Goal: Task Accomplishment & Management: Manage account settings

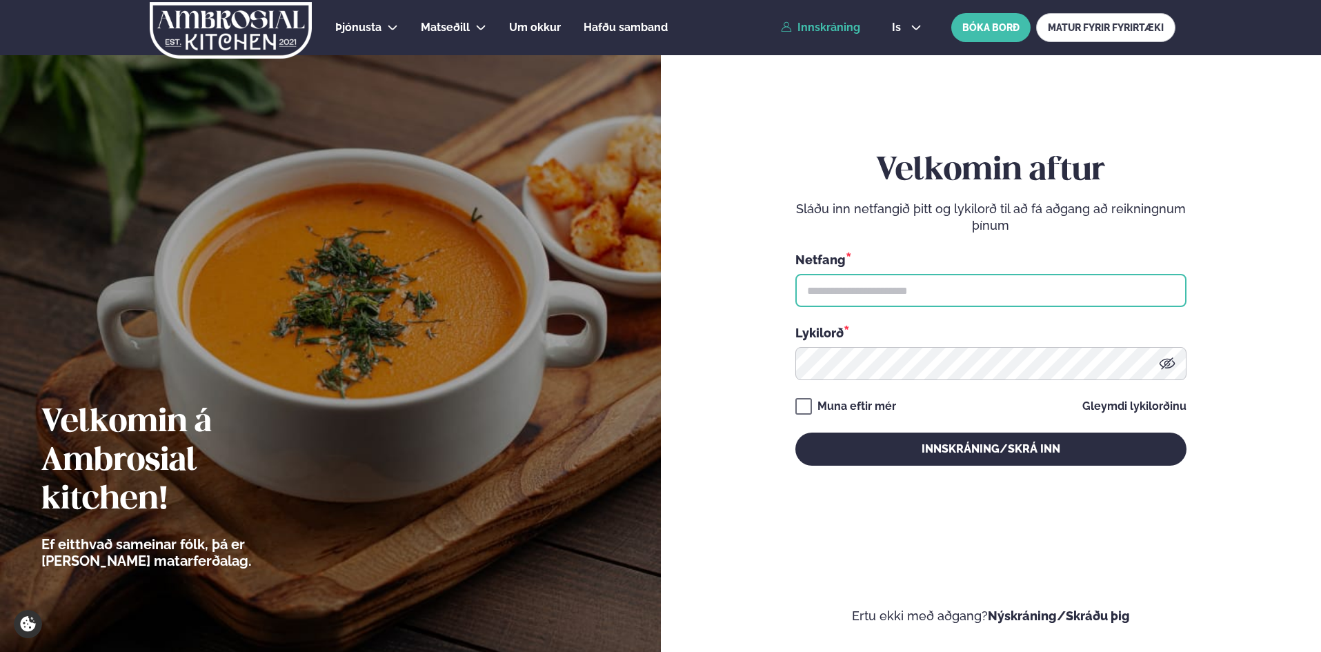
click at [801, 294] on input "text" at bounding box center [990, 290] width 391 height 33
type input "**********"
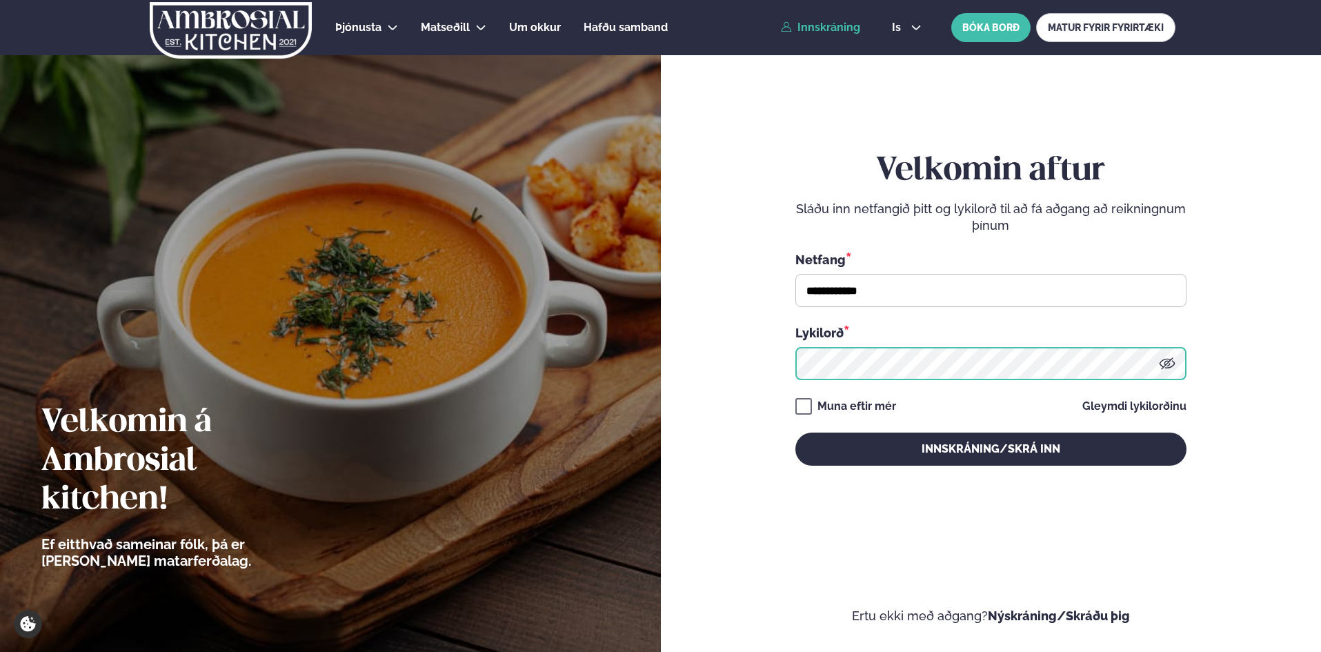
click at [795, 432] on button "Innskráning/Skrá inn" at bounding box center [990, 448] width 391 height 33
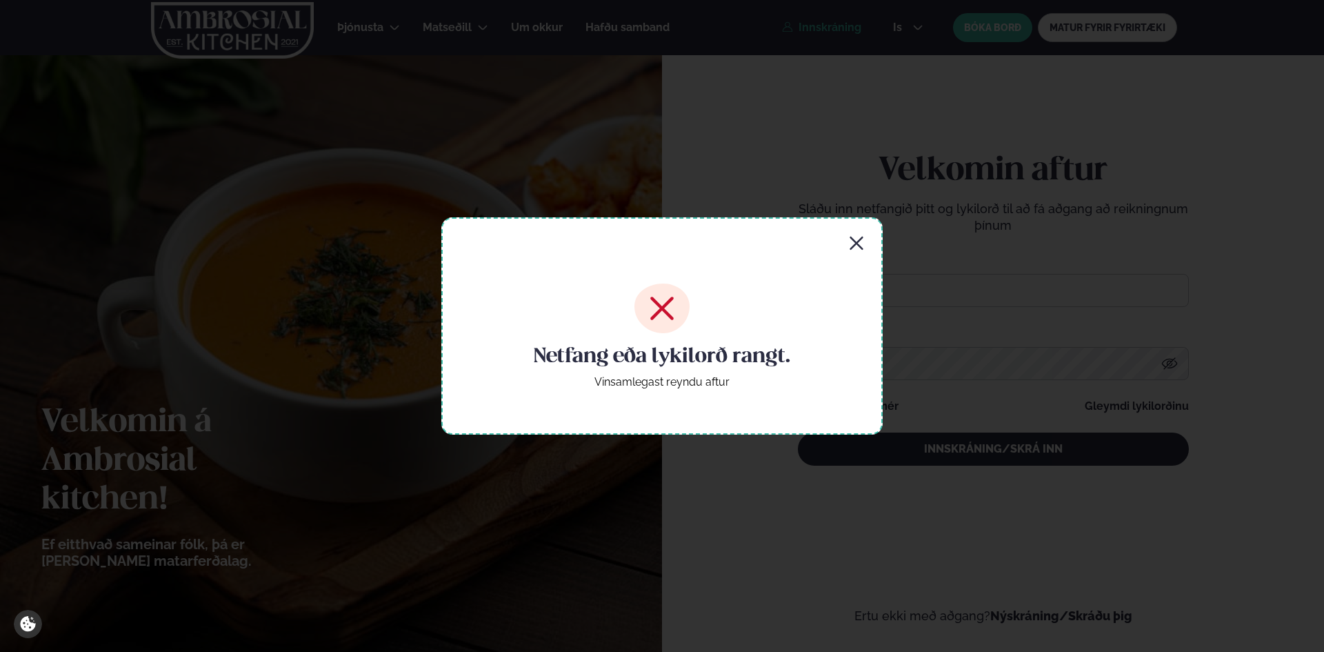
drag, startPoint x: 859, startPoint y: 233, endPoint x: 881, endPoint y: 250, distance: 27.6
click at [859, 234] on div "Netfang eða lykilorð rangt. Vinsamlegast reyndu aftur" at bounding box center [661, 325] width 441 height 217
click at [854, 241] on icon "button" at bounding box center [856, 243] width 13 height 13
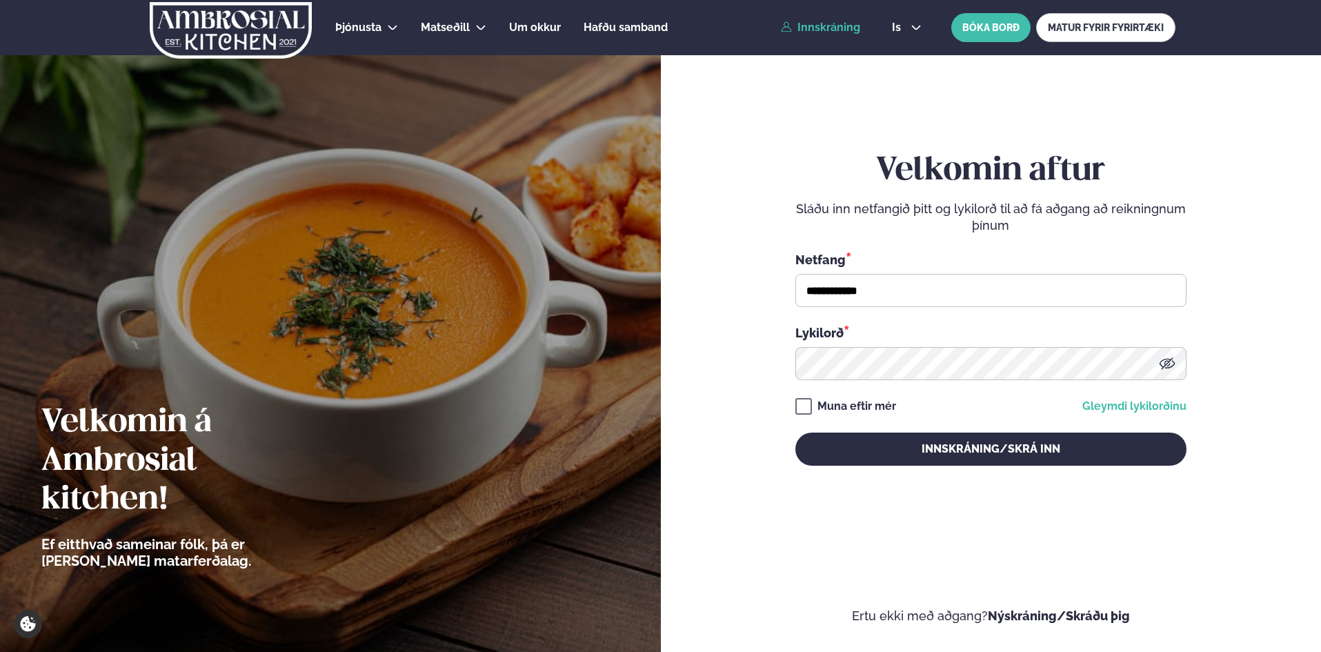
click at [1138, 407] on link "Gleymdi lykilorðinu" at bounding box center [1134, 406] width 104 height 11
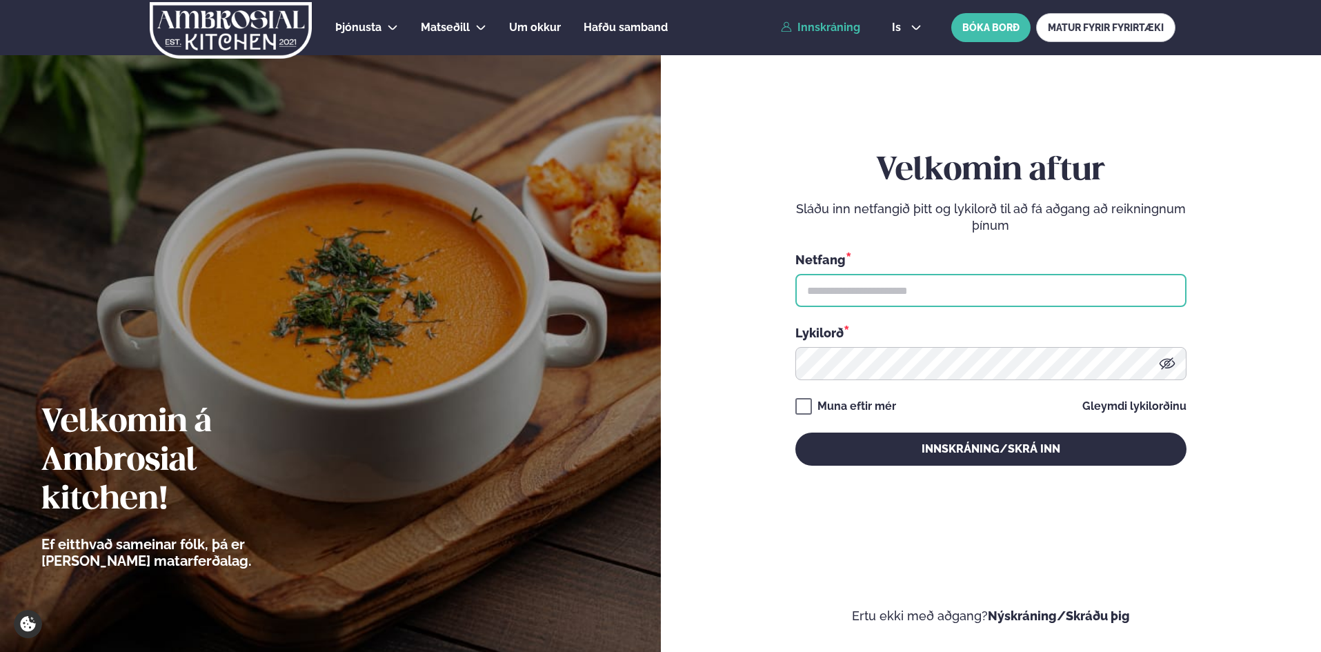
click at [848, 293] on input "text" at bounding box center [990, 290] width 391 height 33
type input "**********"
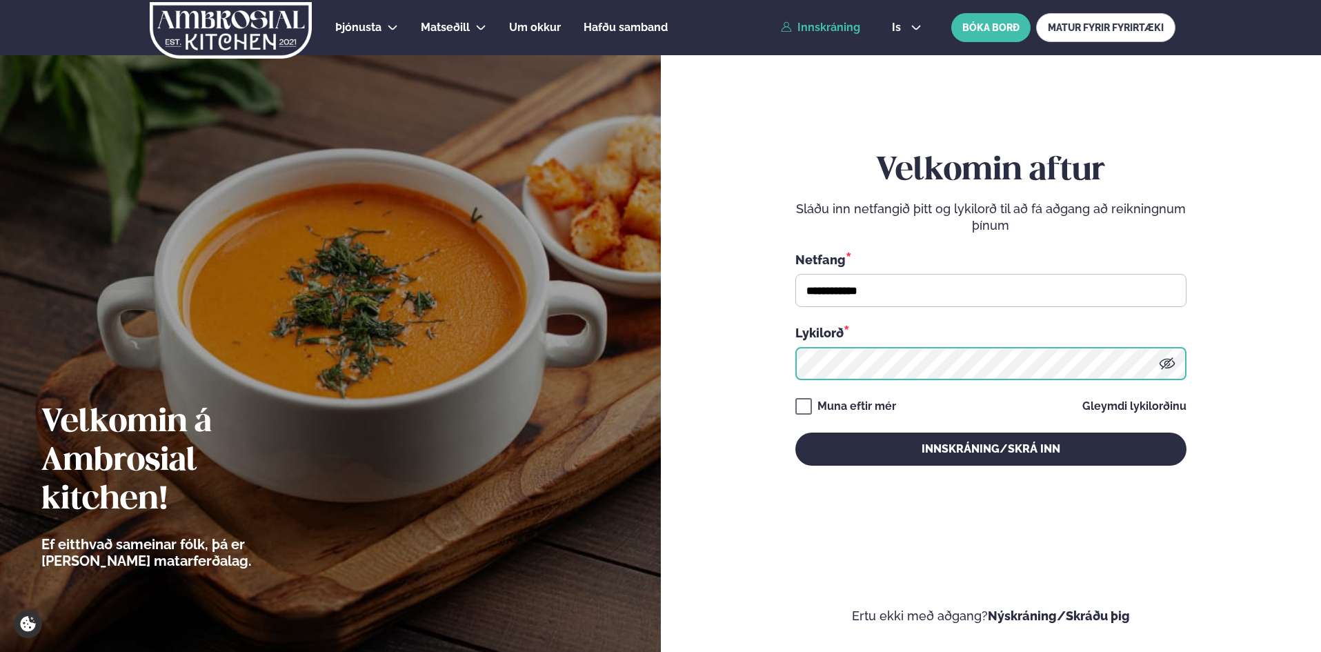
click at [795, 432] on button "Innskráning/Skrá inn" at bounding box center [990, 448] width 391 height 33
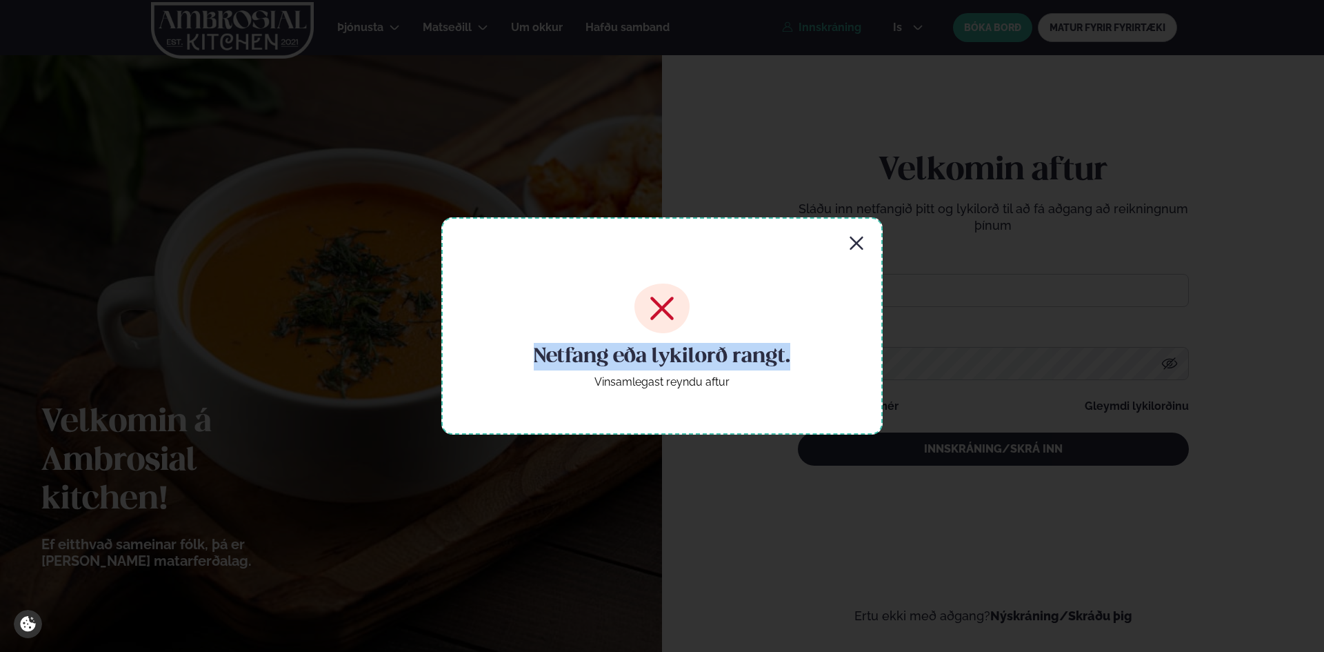
click at [862, 239] on div "Netfang eða lykilorð rangt. Vinsamlegast reyndu aftur" at bounding box center [661, 325] width 441 height 217
click at [839, 241] on div "Netfang eða lykilorð rangt. Vinsamlegast reyndu aftur" at bounding box center [661, 325] width 441 height 217
click at [849, 242] on icon "button" at bounding box center [856, 243] width 17 height 17
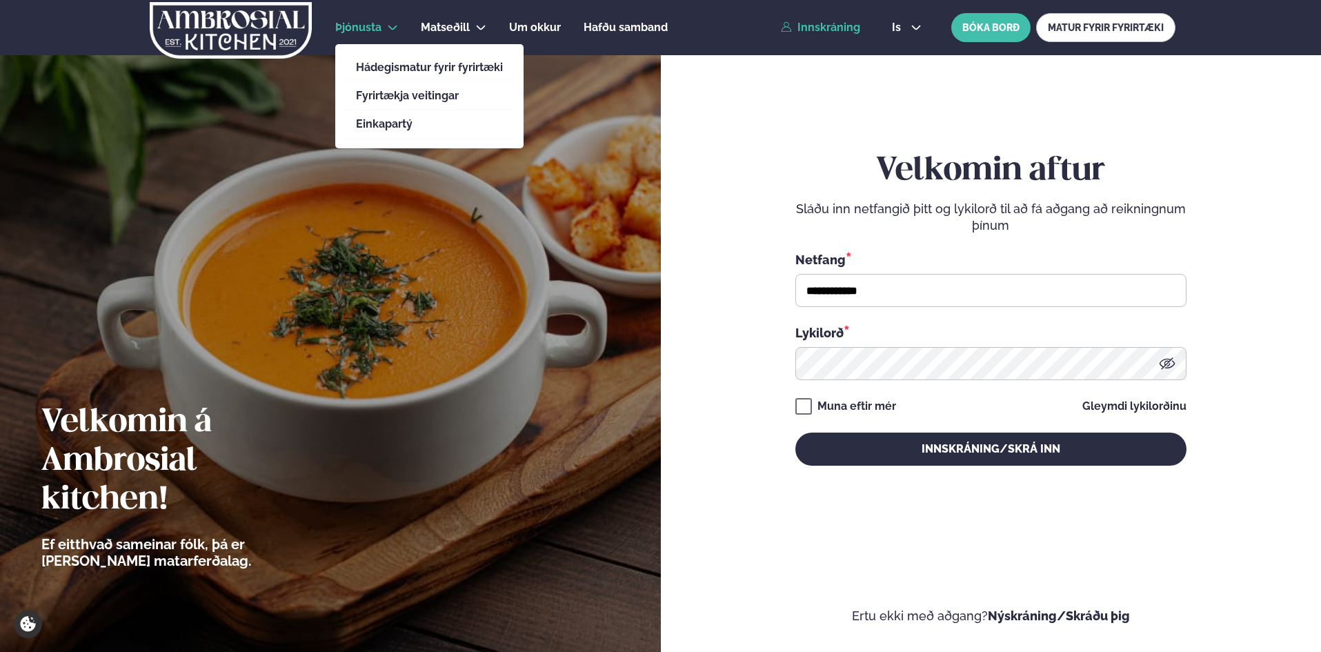
click at [361, 23] on span "Þjónusta" at bounding box center [358, 27] width 46 height 13
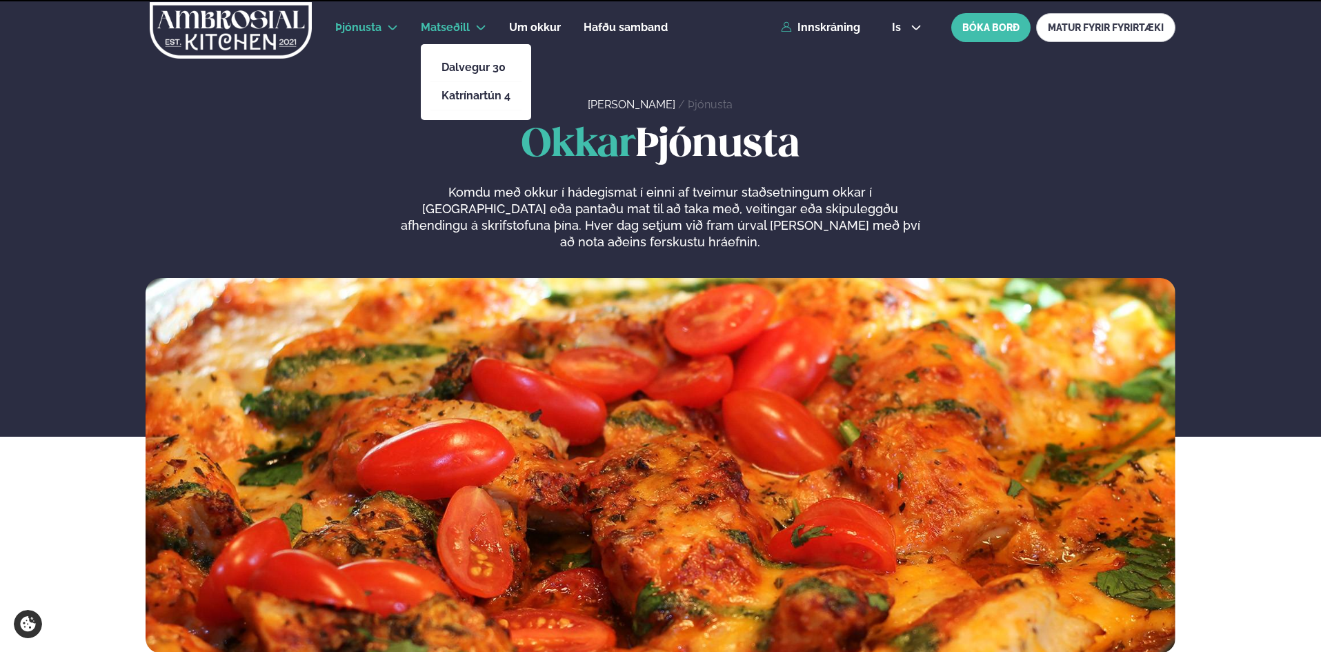
click at [425, 30] on span "Matseðill" at bounding box center [445, 27] width 49 height 13
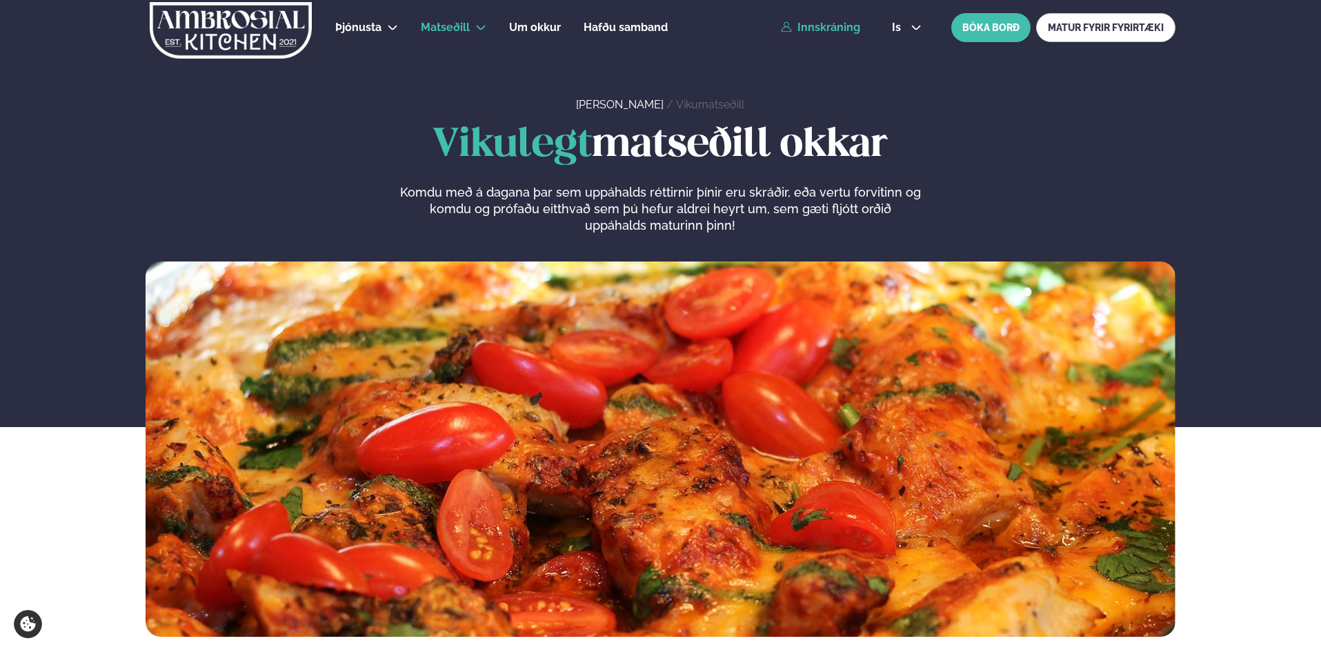
click at [843, 28] on link "Innskráning" at bounding box center [820, 27] width 79 height 12
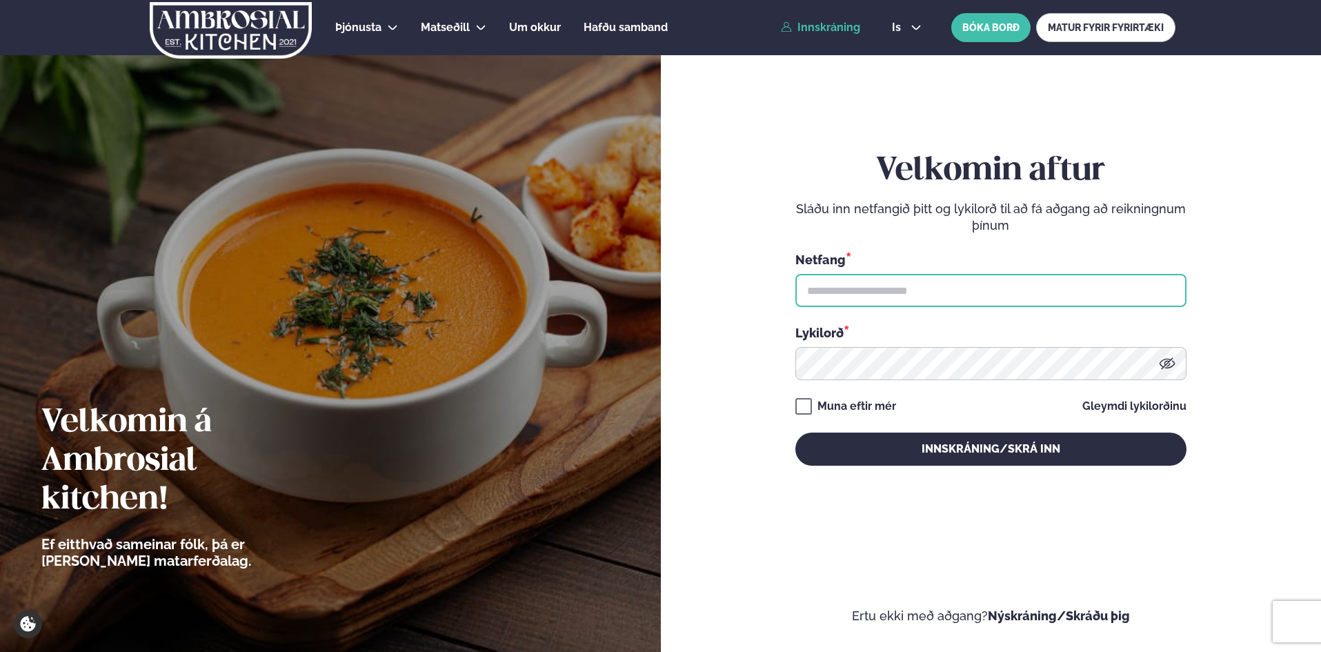
click at [859, 289] on input "text" at bounding box center [990, 290] width 391 height 33
type input "**********"
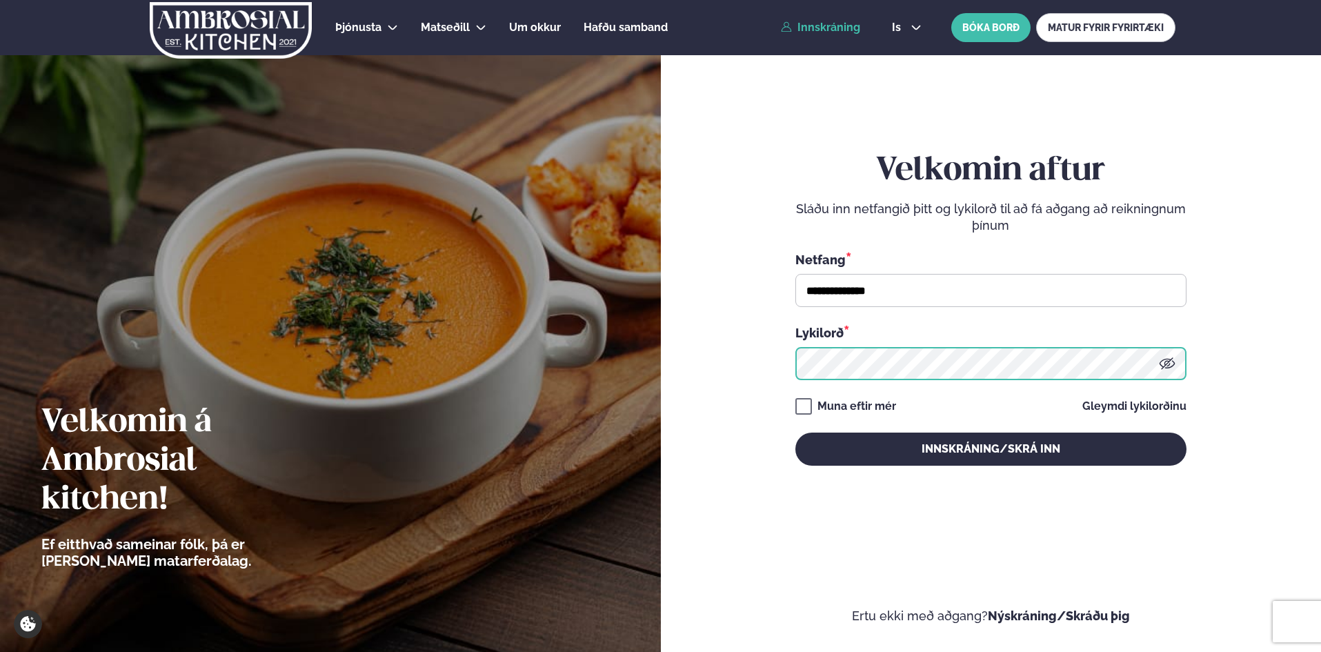
click at [795, 432] on button "Innskráning/Skrá inn" at bounding box center [990, 448] width 391 height 33
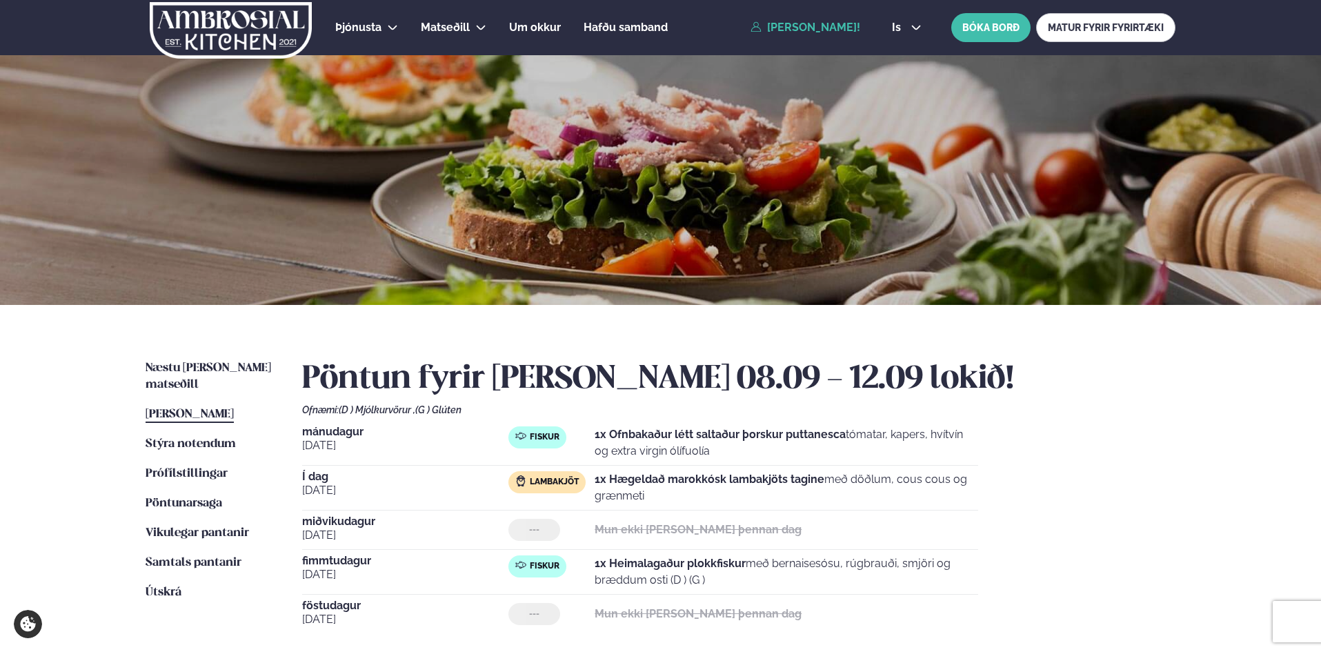
scroll to position [230, 0]
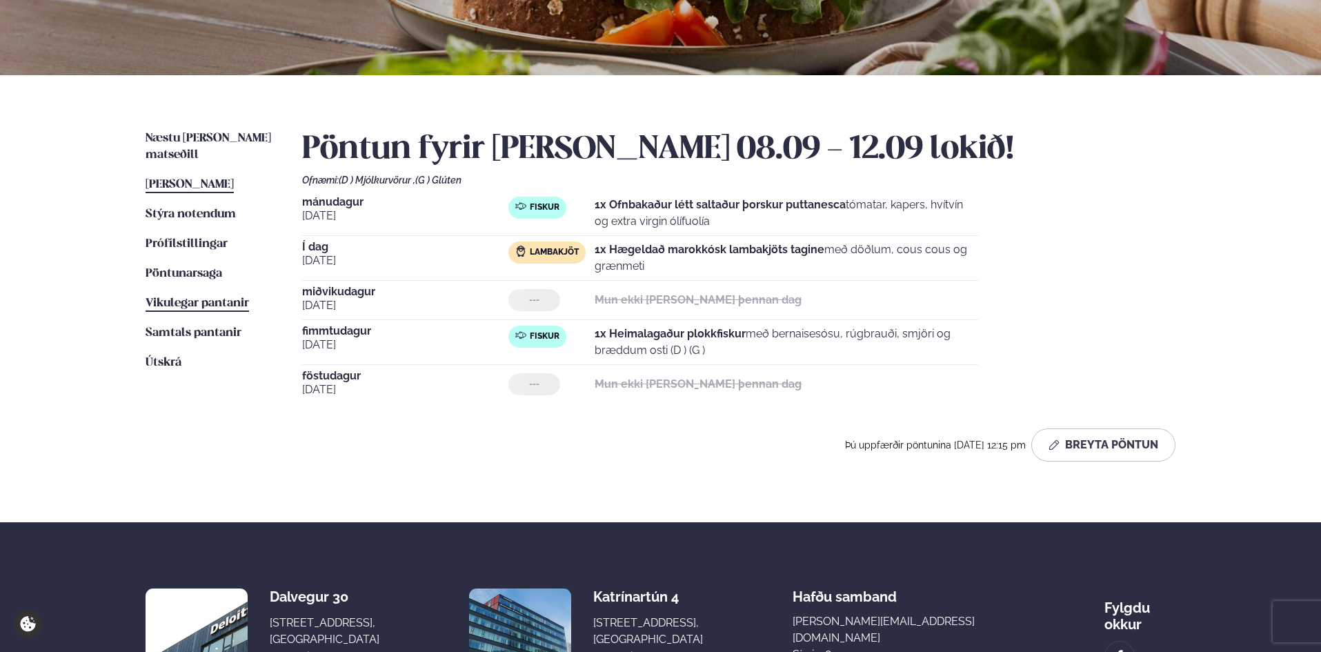
click at [184, 297] on span "Vikulegar pantanir" at bounding box center [197, 303] width 103 height 12
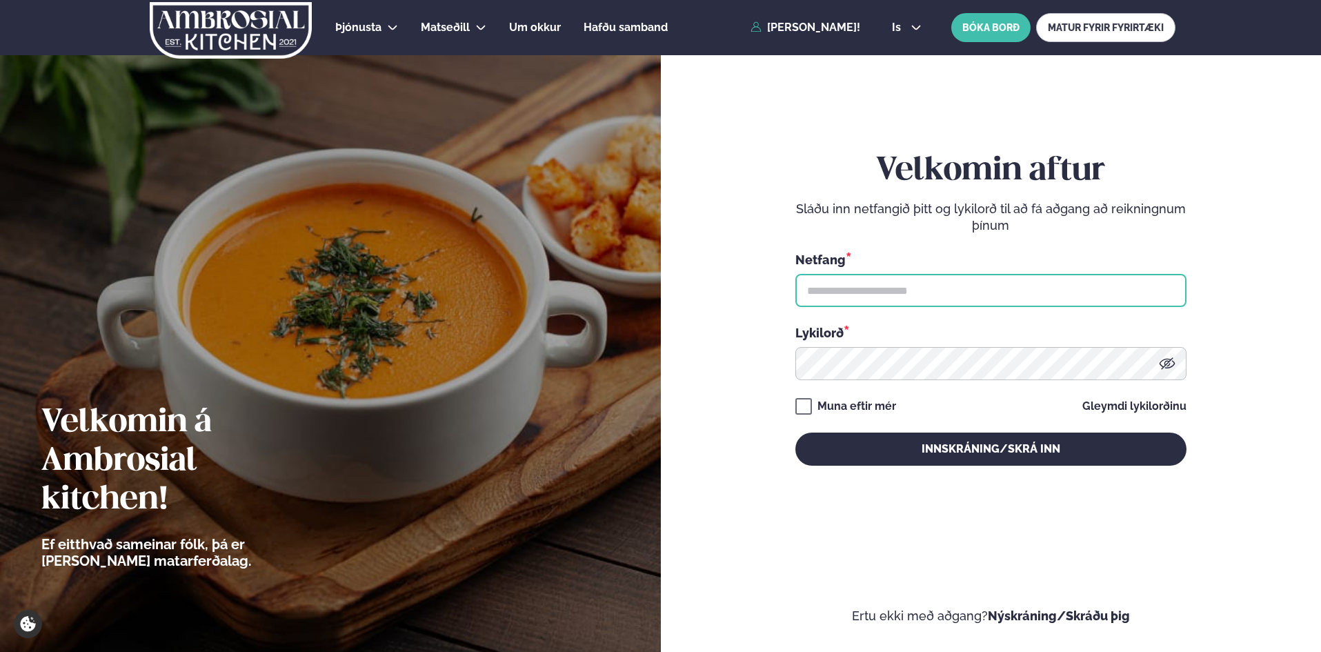
click at [859, 290] on input "text" at bounding box center [990, 290] width 391 height 33
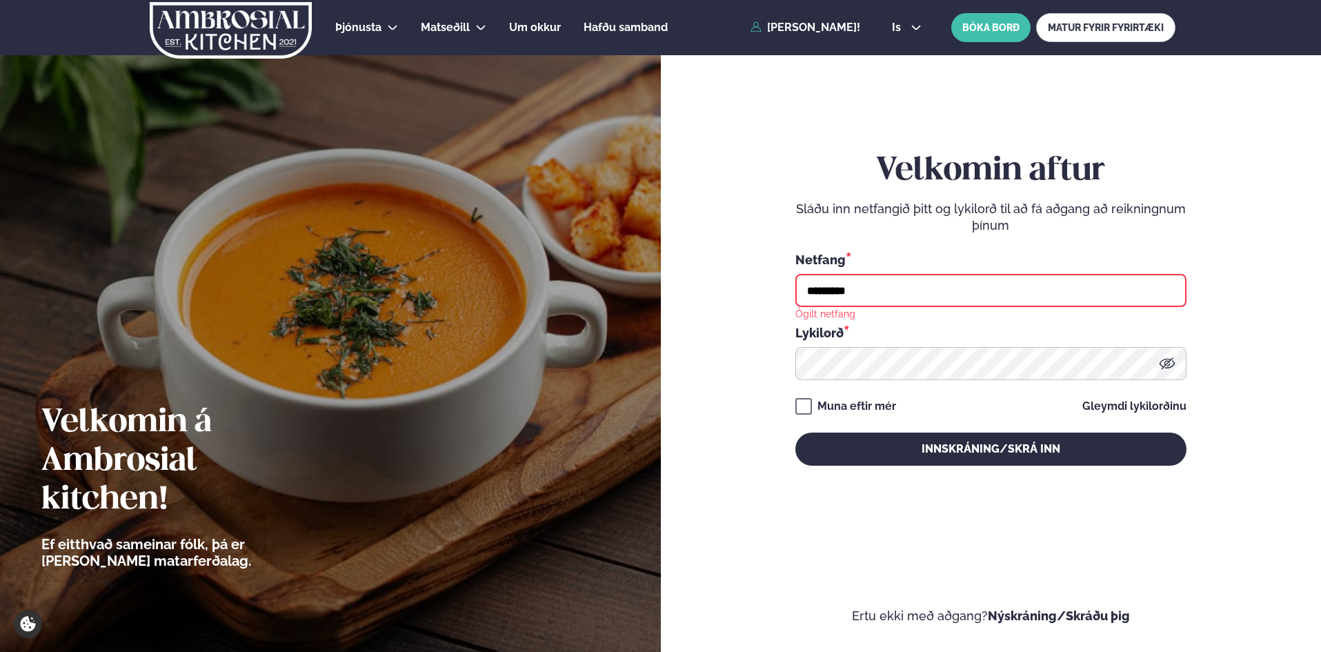
drag, startPoint x: 874, startPoint y: 288, endPoint x: 646, endPoint y: 279, distance: 228.5
click at [646, 279] on div "Velkomin á Ambrosial kitchen! Ef eitthvað sameinar fólk, þá er það matarferðala…" at bounding box center [660, 326] width 1321 height 652
click at [1167, 364] on icon at bounding box center [1167, 363] width 17 height 17
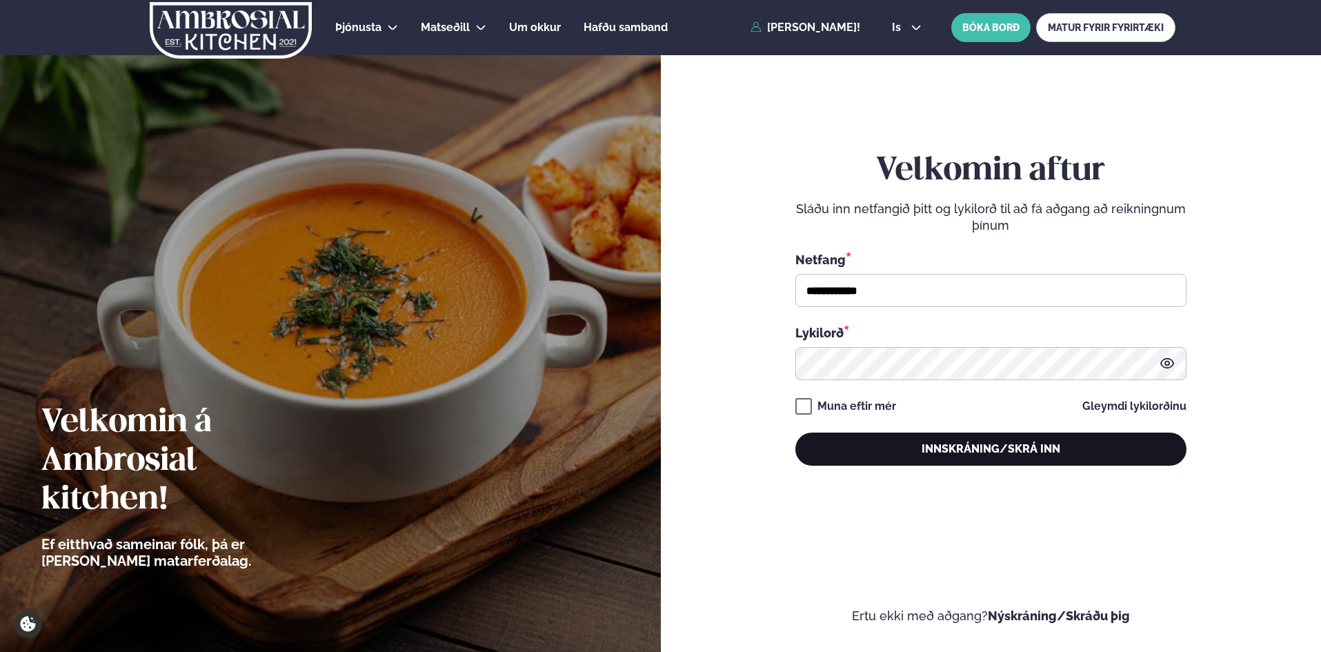
click at [958, 446] on button "Innskráning/Skrá inn" at bounding box center [990, 448] width 391 height 33
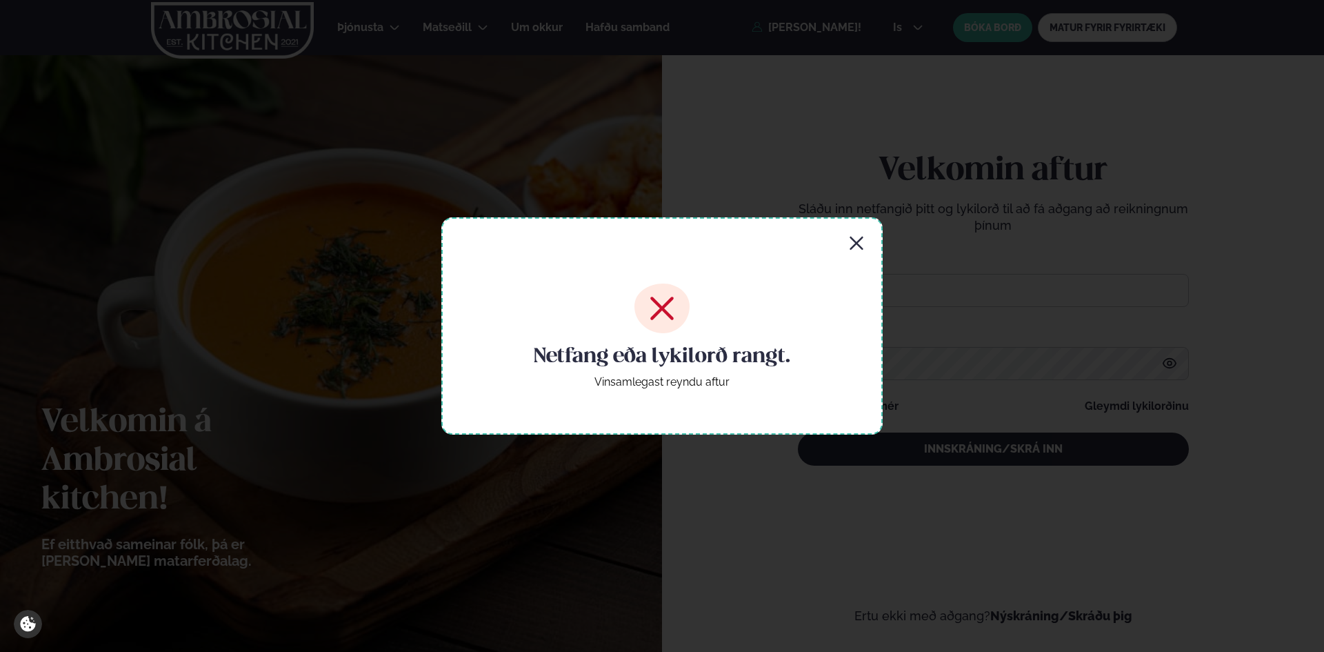
click at [845, 234] on div "Netfang eða lykilorð rangt. Vinsamlegast reyndu aftur" at bounding box center [661, 325] width 441 height 217
click at [855, 241] on icon "button" at bounding box center [856, 243] width 13 height 13
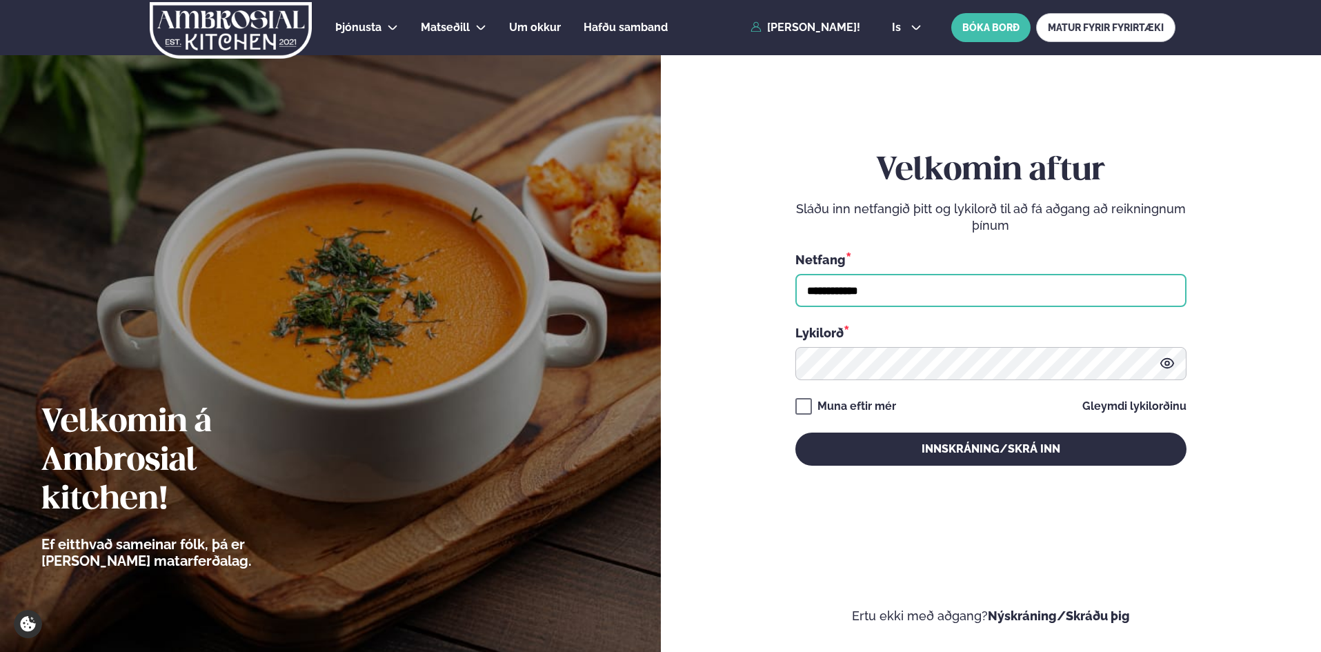
drag, startPoint x: 879, startPoint y: 290, endPoint x: 719, endPoint y: 283, distance: 160.1
click at [719, 283] on form "**********" at bounding box center [991, 322] width 578 height 603
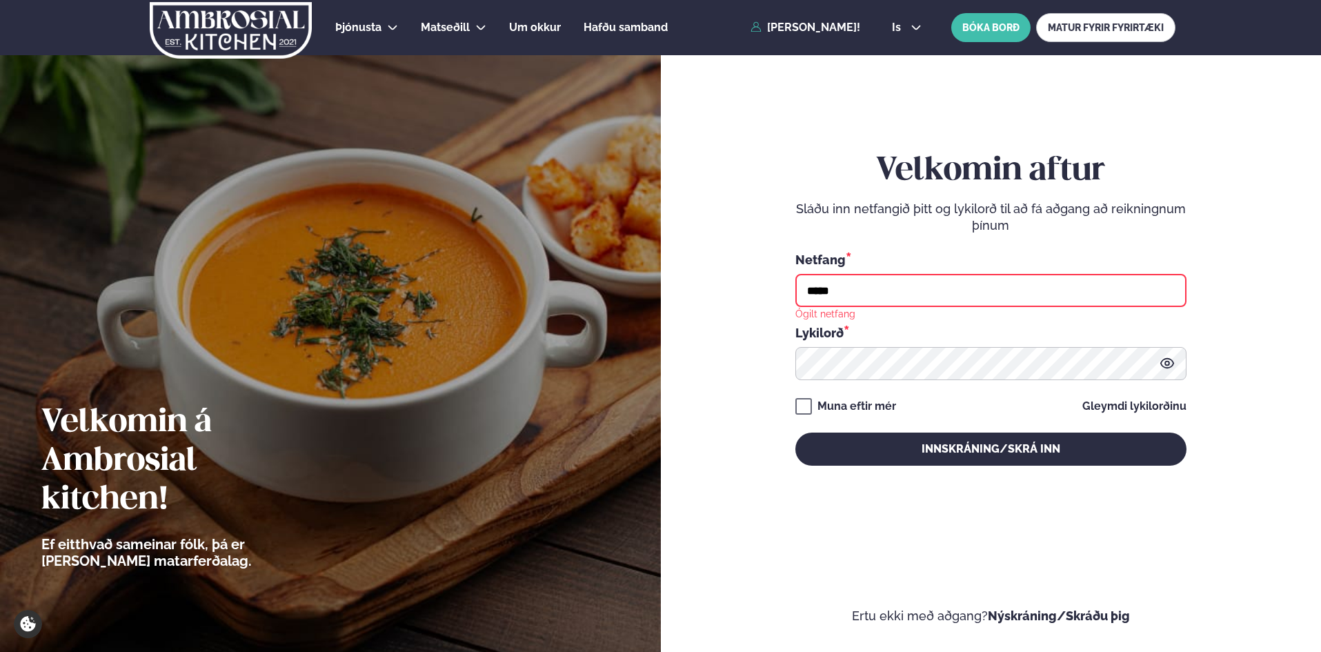
type input "**********"
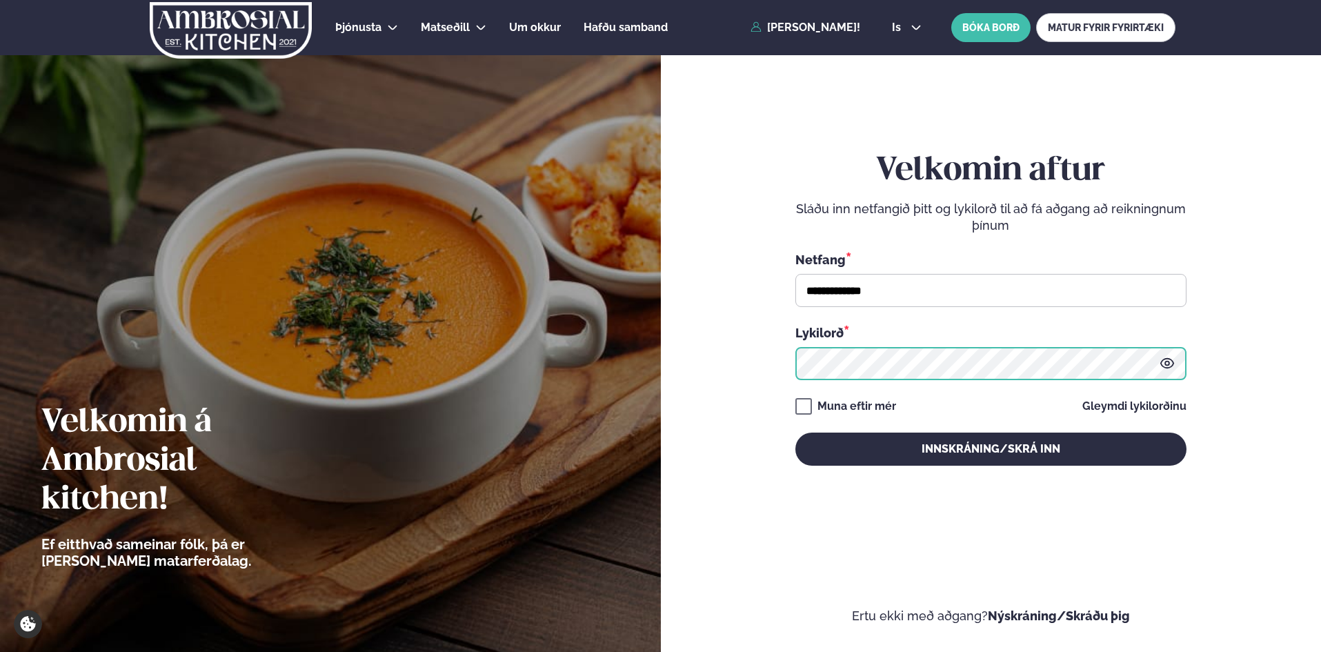
click at [681, 337] on div "**********" at bounding box center [991, 326] width 661 height 652
click at [795, 432] on button "Innskráning/Skrá inn" at bounding box center [990, 448] width 391 height 33
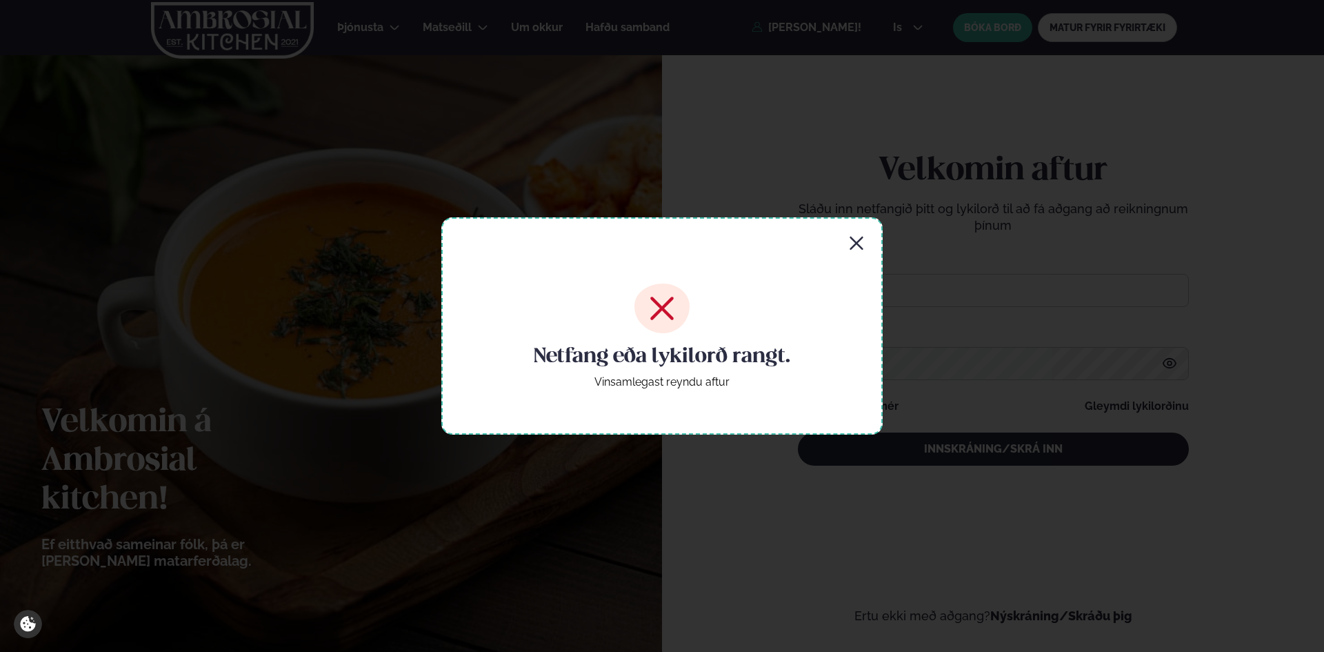
click at [854, 242] on icon "button" at bounding box center [856, 243] width 17 height 17
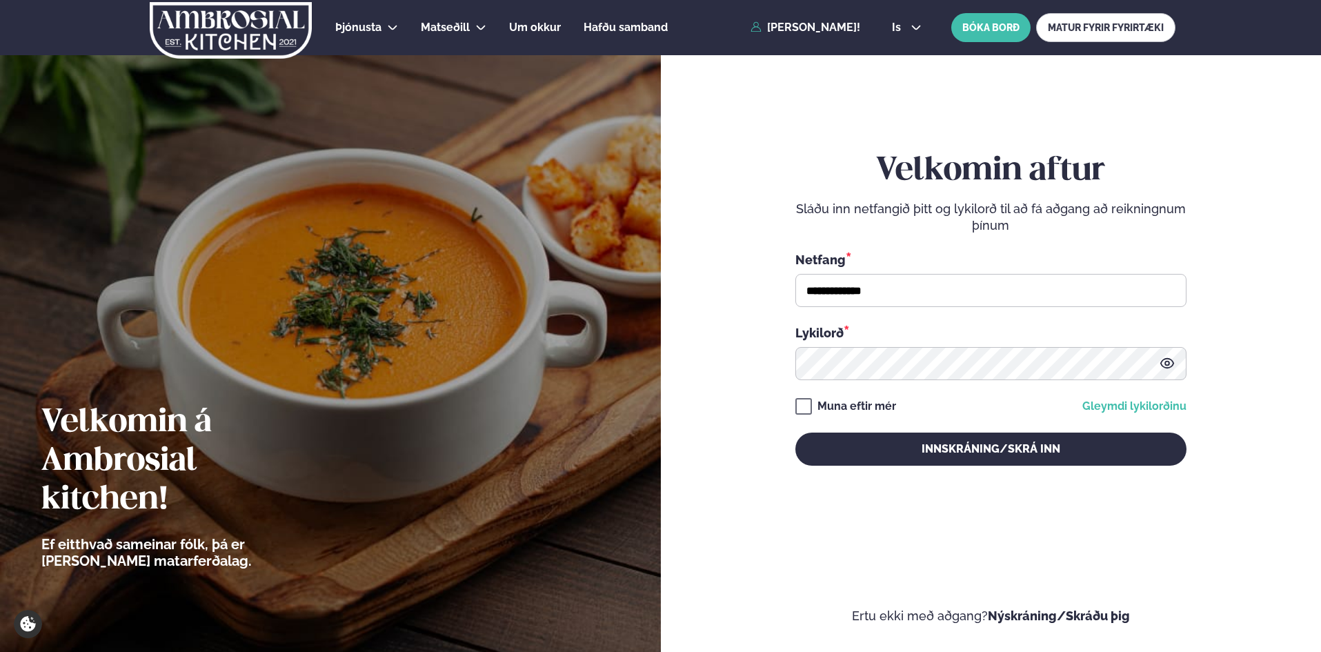
click at [1139, 403] on link "Gleymdi lykilorðinu" at bounding box center [1134, 406] width 104 height 11
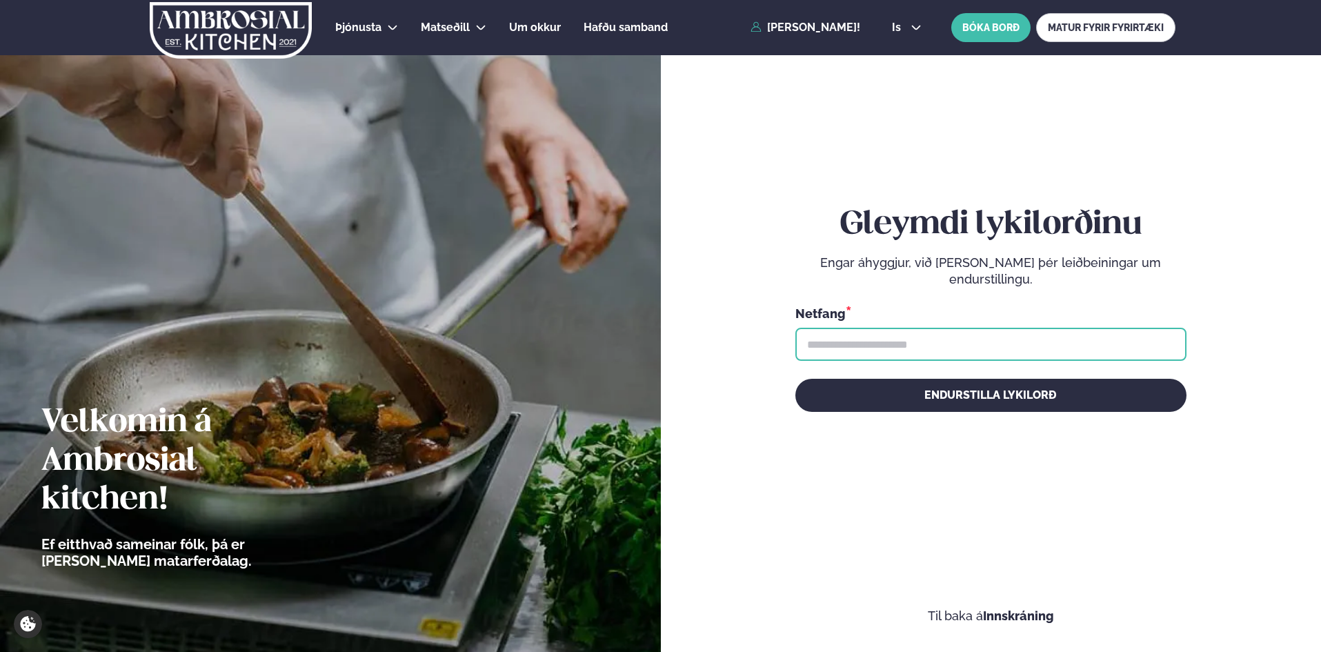
click at [895, 343] on input "text" at bounding box center [990, 344] width 391 height 33
type input "**********"
click at [795, 379] on button "Endurstilla lykilorð" at bounding box center [990, 395] width 391 height 33
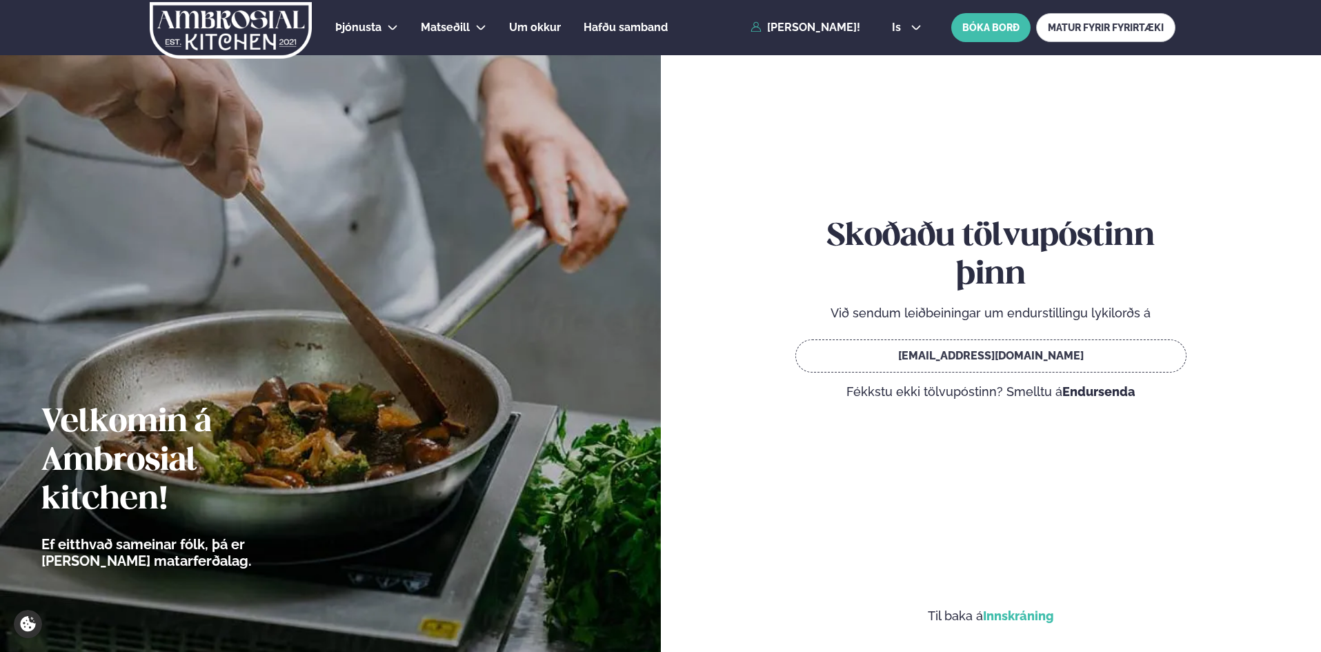
click at [1023, 615] on link "Innskráning" at bounding box center [1018, 615] width 71 height 14
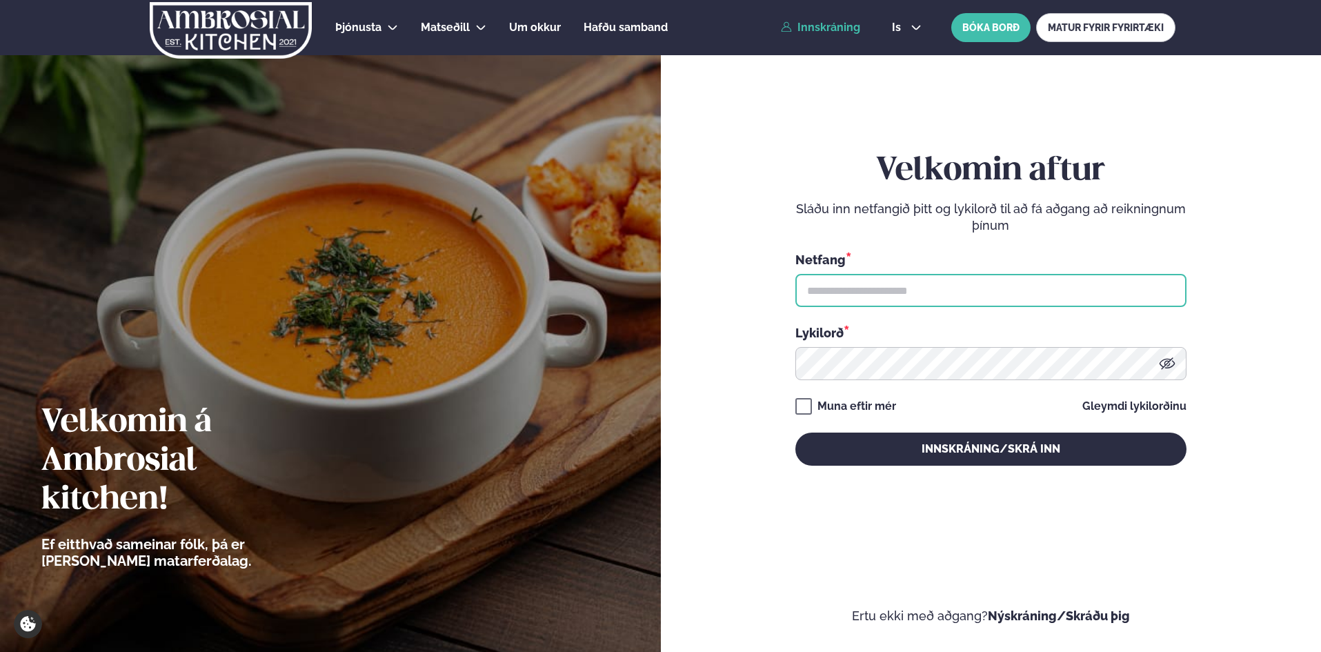
click at [835, 290] on input "text" at bounding box center [990, 290] width 391 height 33
click at [883, 282] on input "text" at bounding box center [990, 290] width 391 height 33
type input "**********"
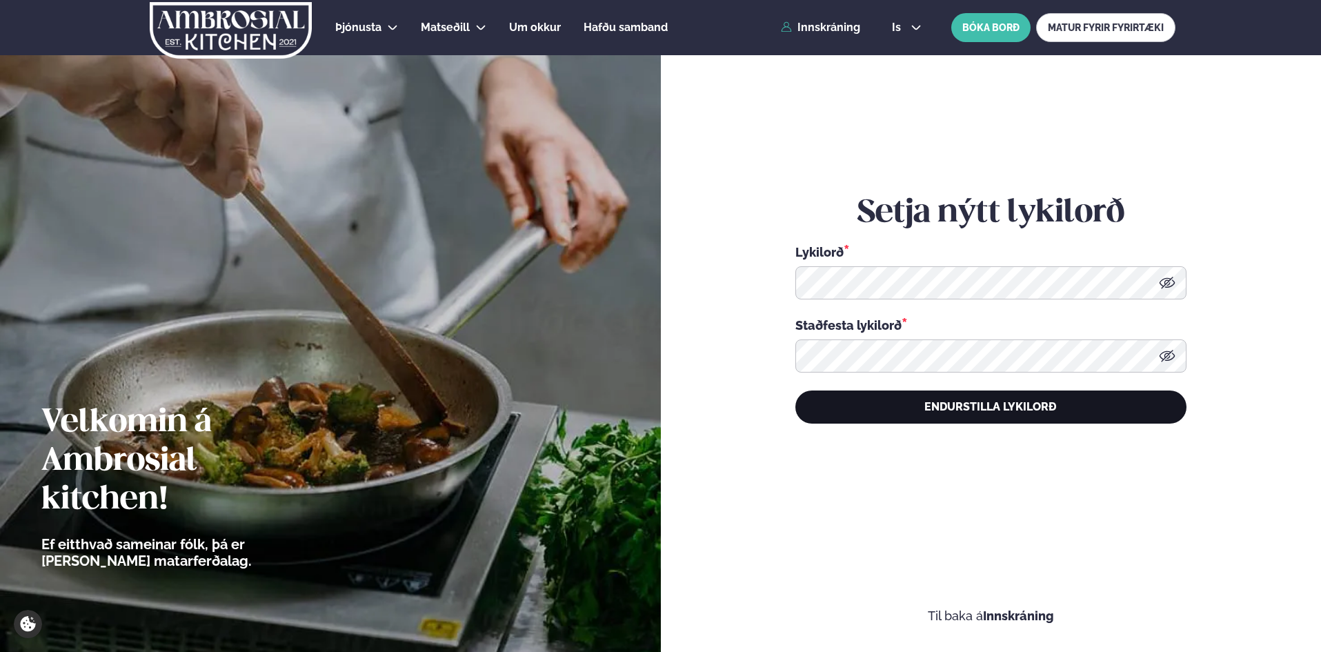
click at [985, 402] on button "Endurstilla lykilorð" at bounding box center [990, 406] width 391 height 33
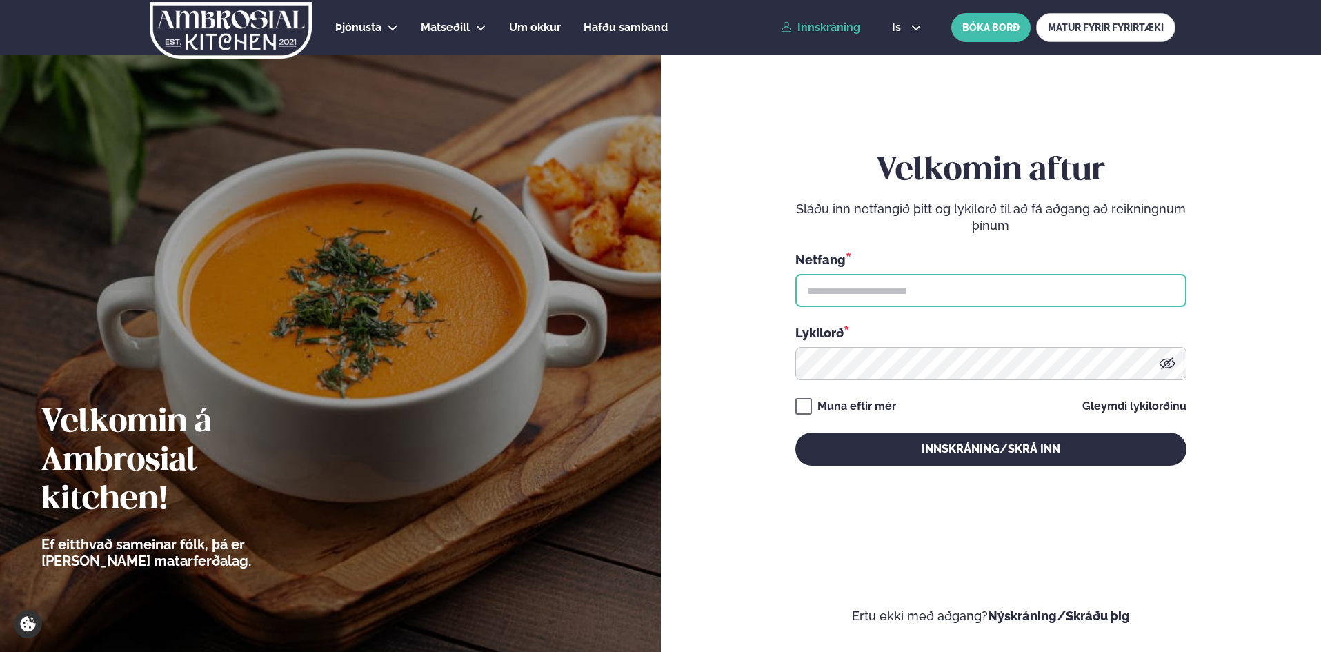
click at [879, 281] on input "text" at bounding box center [990, 290] width 391 height 33
type input "**********"
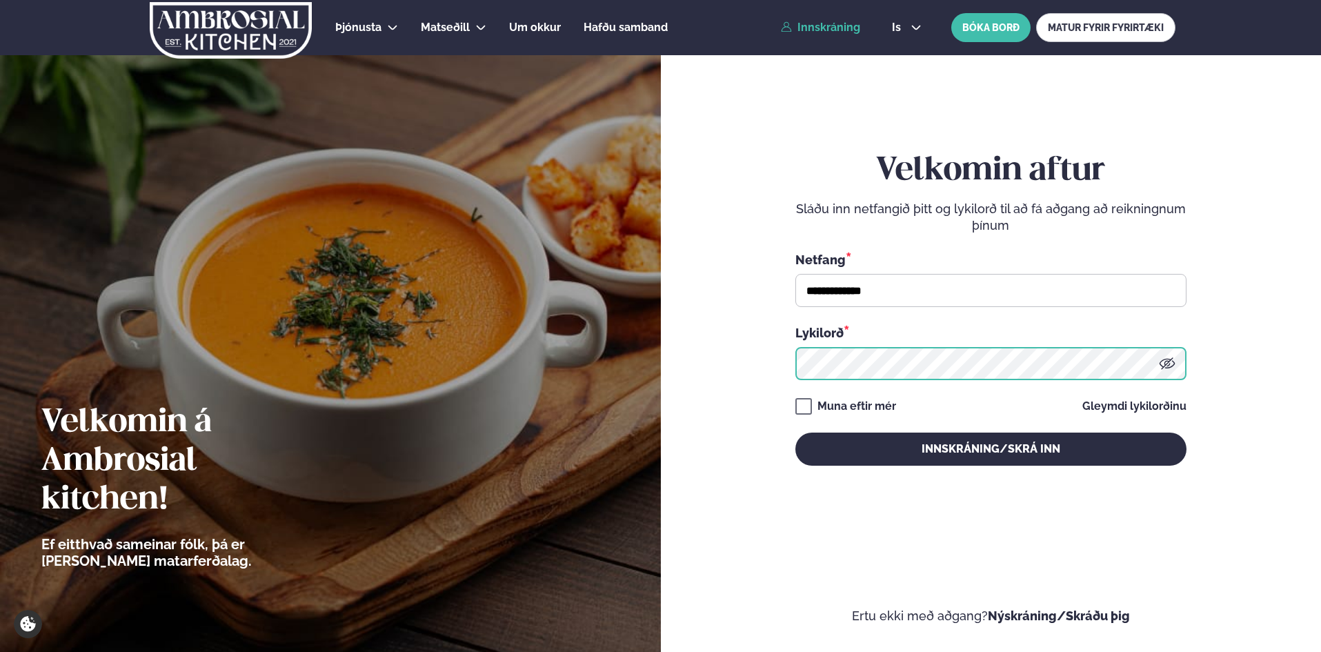
click at [795, 432] on button "Innskráning/Skrá inn" at bounding box center [990, 448] width 391 height 33
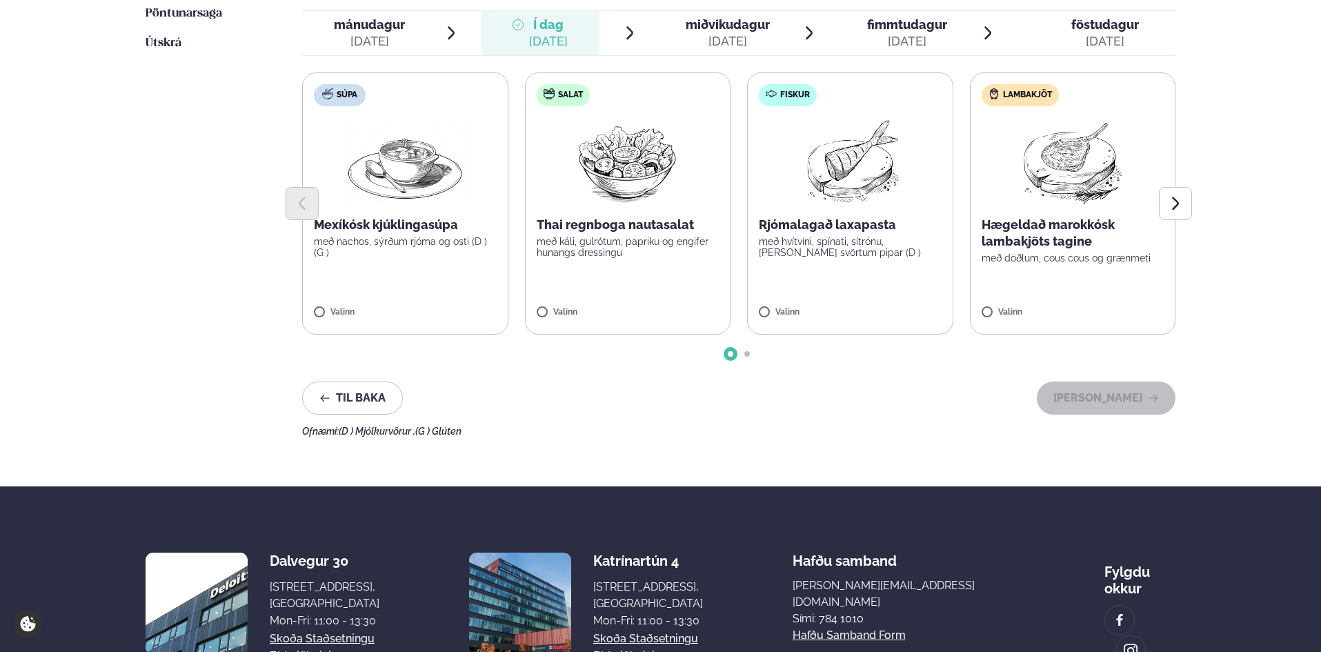
scroll to position [230, 0]
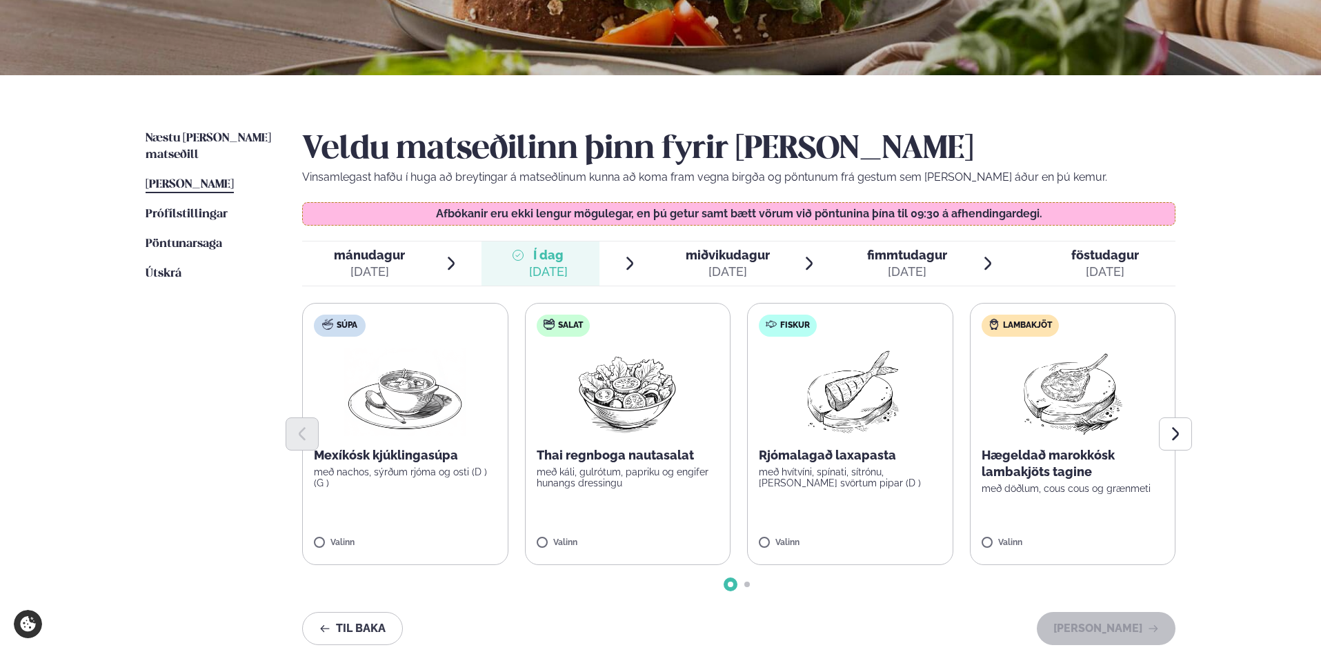
click at [906, 253] on span "fimmtudagur" at bounding box center [907, 255] width 80 height 14
